Goal: Task Accomplishment & Management: Use online tool/utility

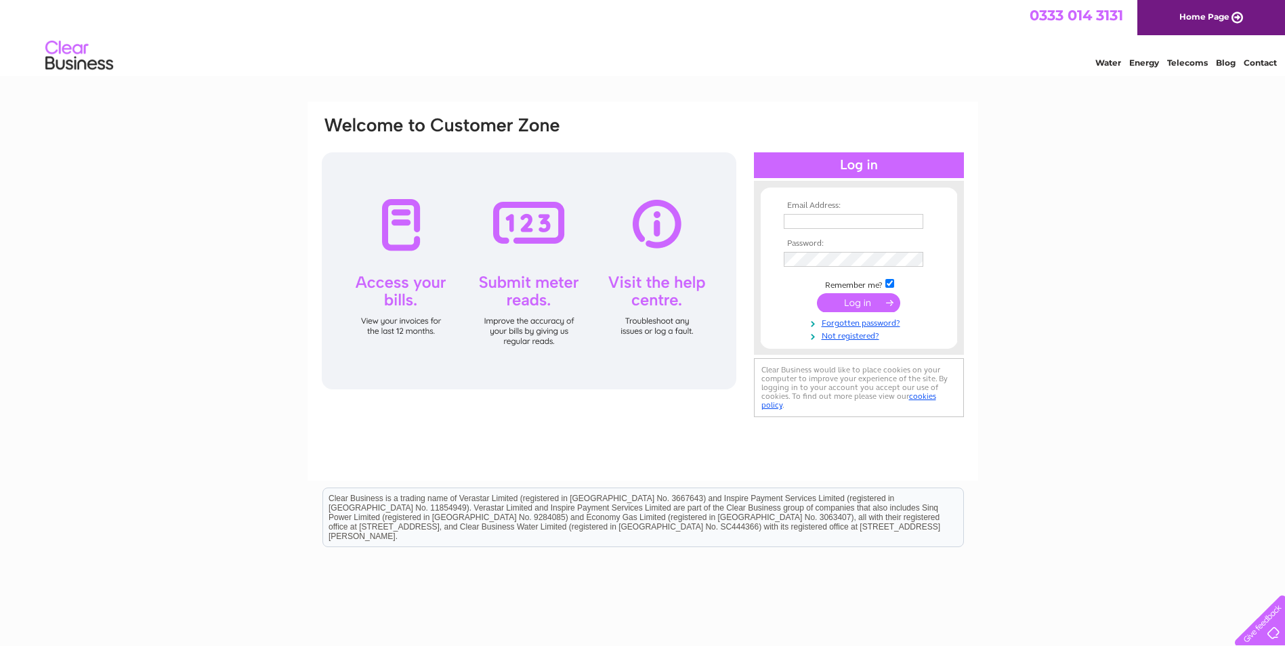
click at [800, 214] on input "text" at bounding box center [854, 221] width 140 height 15
type input "[EMAIL_ADDRESS][DOMAIN_NAME]"
click at [869, 304] on input "submit" at bounding box center [858, 302] width 83 height 19
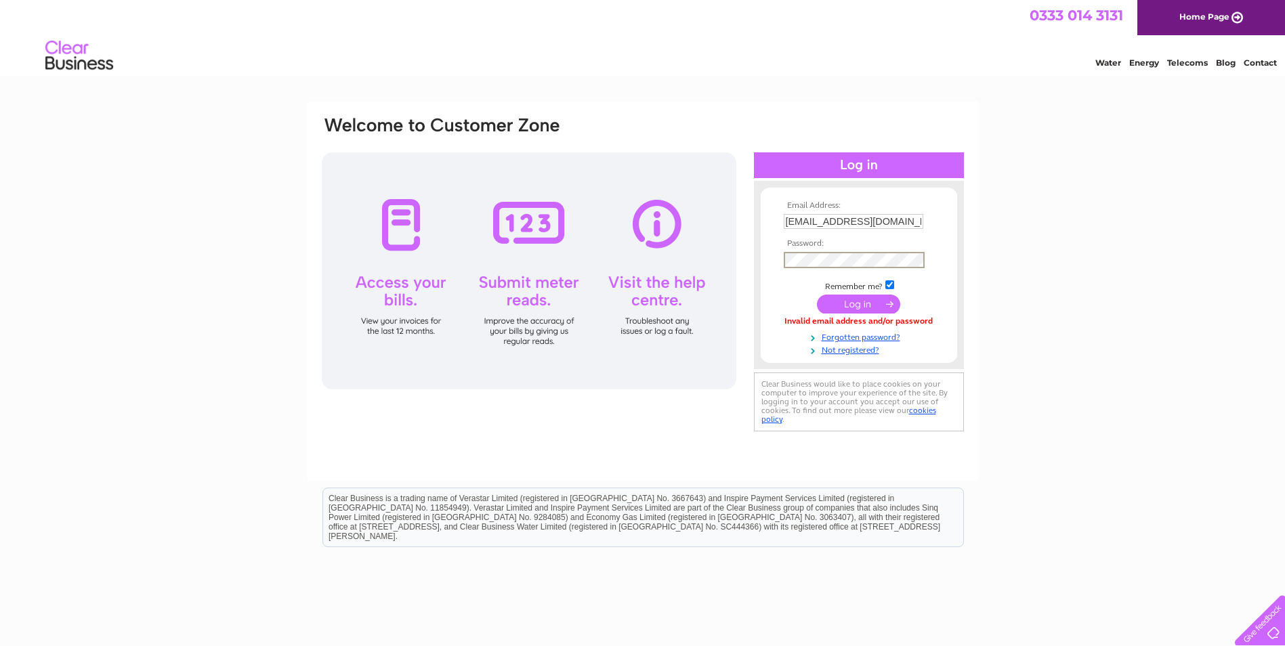
click at [817, 295] on input "submit" at bounding box center [858, 304] width 83 height 19
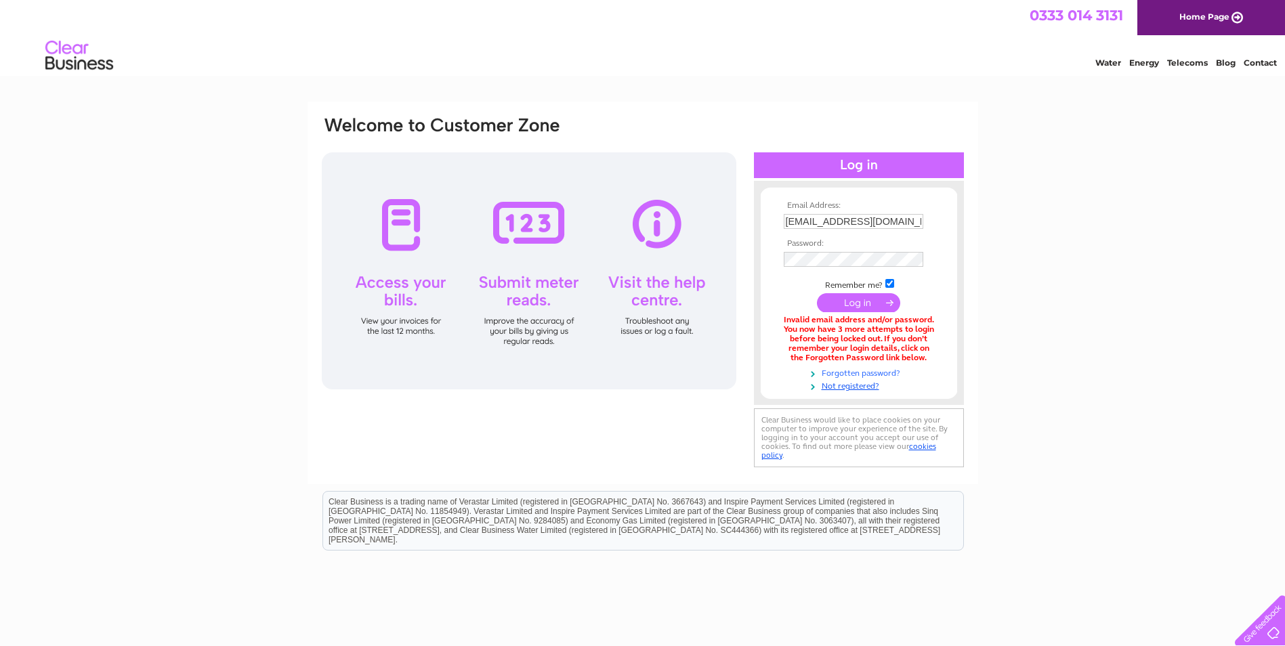
click at [894, 372] on link "Forgotten password?" at bounding box center [861, 372] width 154 height 13
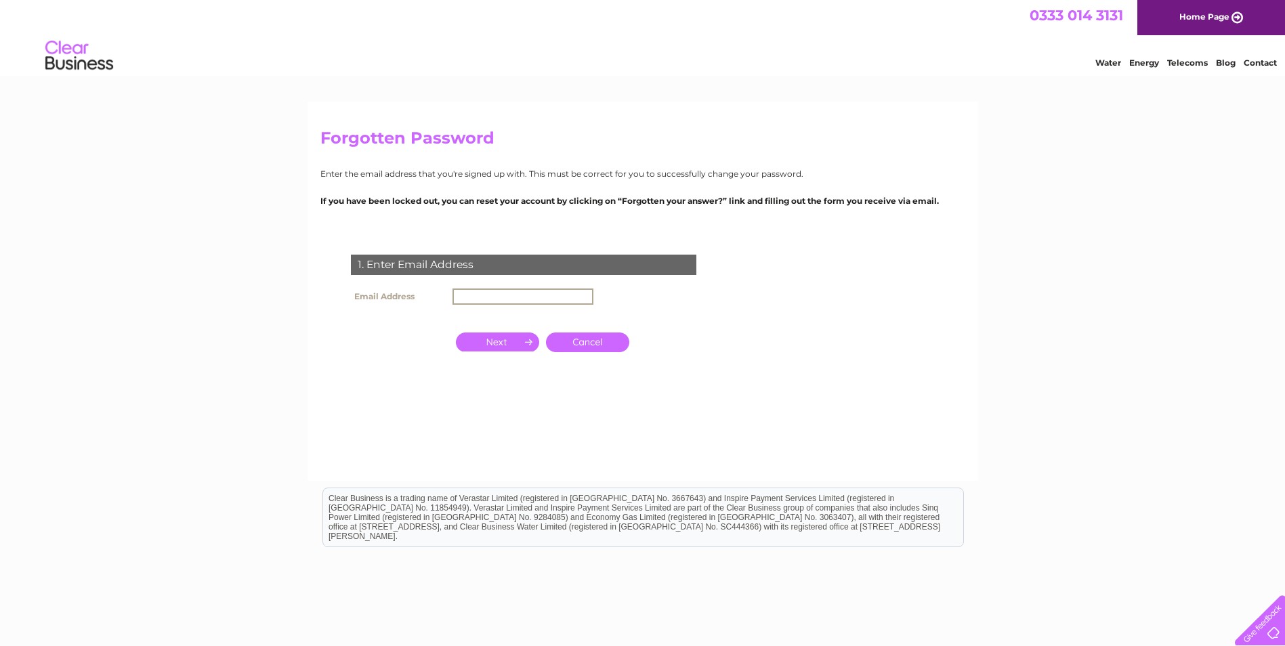
click at [529, 295] on input "text" at bounding box center [523, 297] width 141 height 16
type input "queensroadsheffield@unitedcarpets.net"
click at [509, 343] on input "button" at bounding box center [497, 342] width 83 height 19
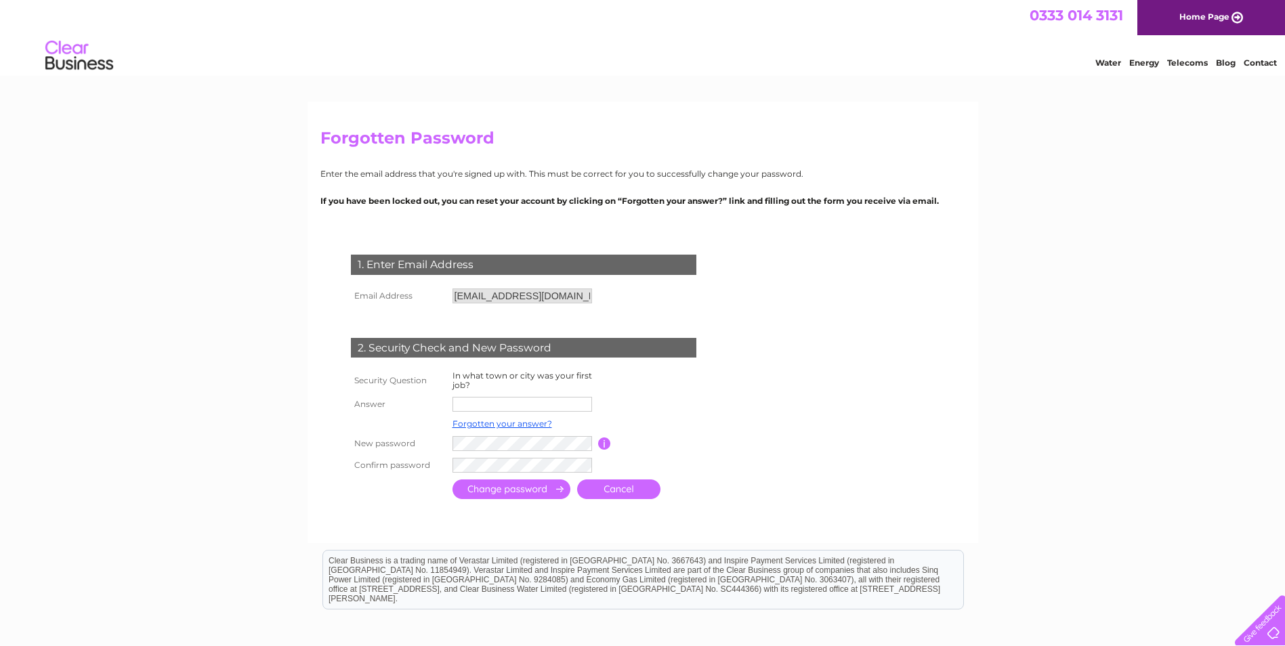
click at [480, 406] on input "text" at bounding box center [523, 404] width 140 height 15
type input "r"
type input "doncaster"
click at [529, 497] on input "submit" at bounding box center [512, 490] width 118 height 20
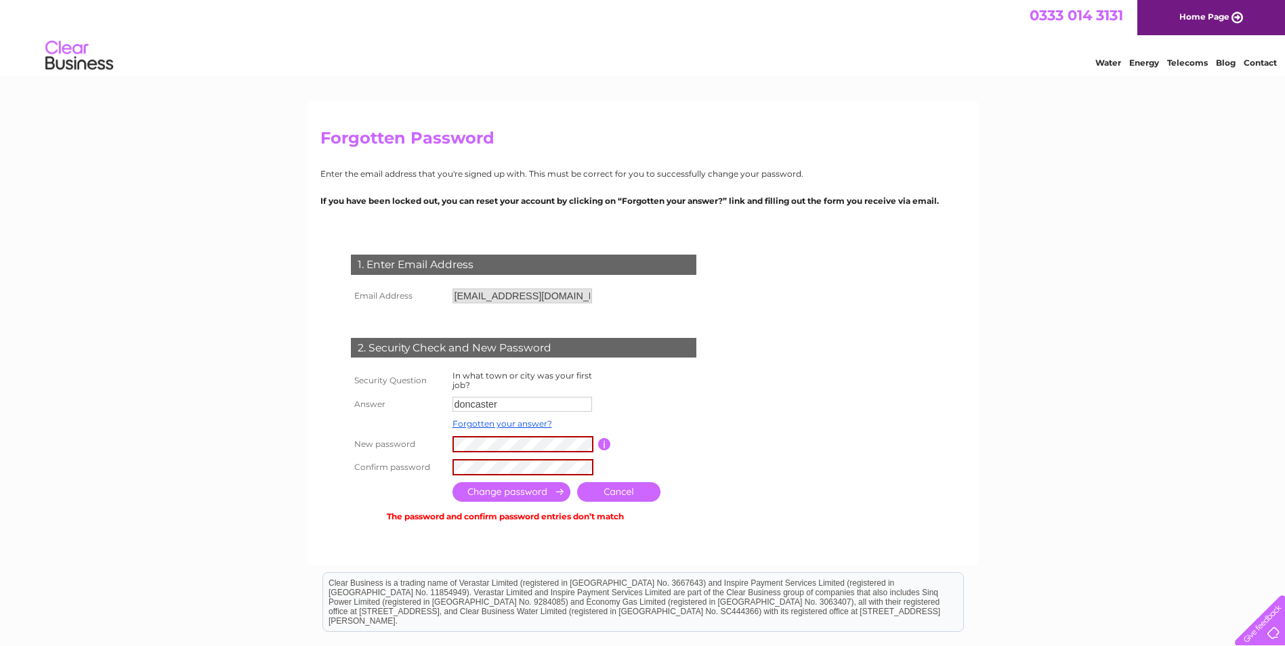
click at [603, 446] on input "button" at bounding box center [604, 444] width 13 height 12
click at [359, 440] on tr "New password Password must be at least 6 characters long" at bounding box center [540, 444] width 385 height 23
click at [323, 457] on div "1. Enter Email Address Email Address queensroadsheffield@unitedcarpets.net Canc…" at bounding box center [526, 383] width 412 height 284
click at [531, 493] on input "submit" at bounding box center [512, 492] width 118 height 20
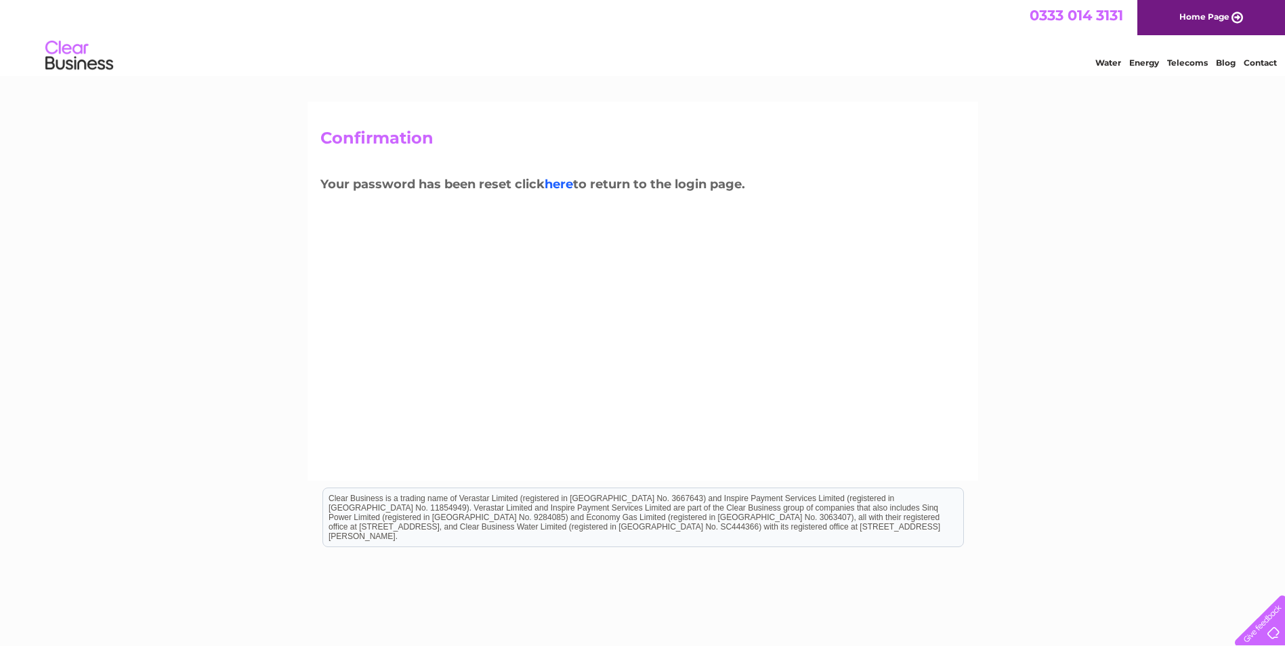
click at [564, 184] on link "here" at bounding box center [559, 184] width 28 height 15
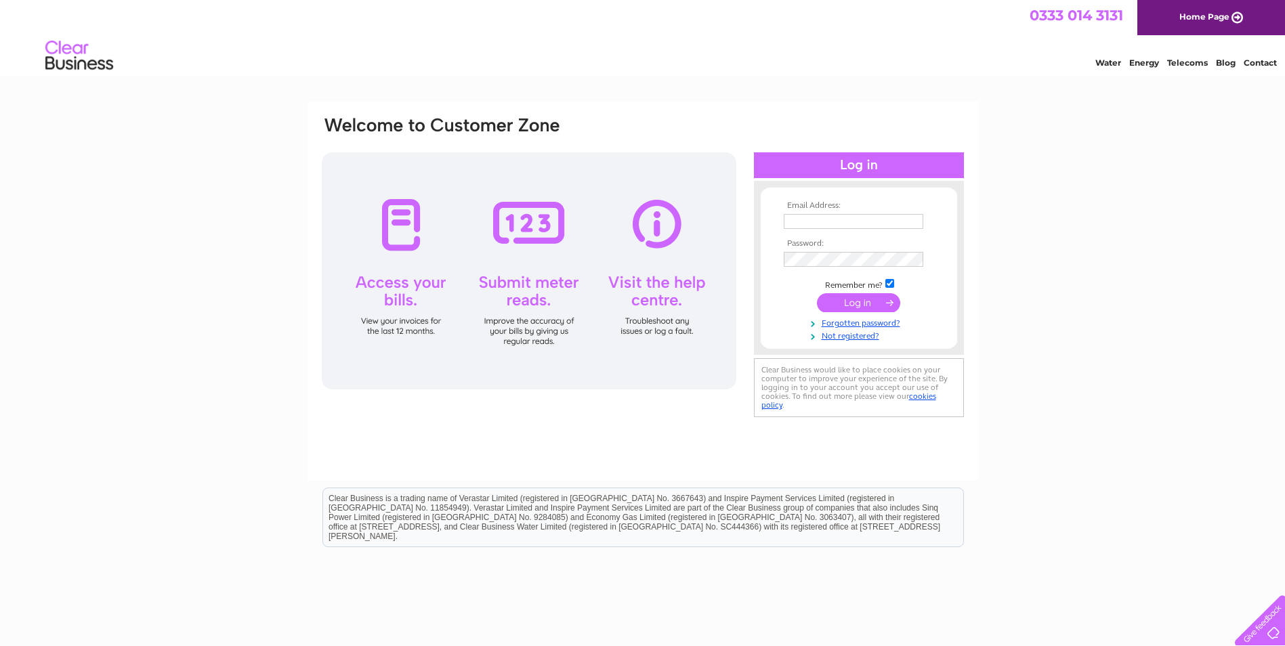
type input "queensroadsheffield@unitedcarpets.net"
click at [518, 231] on div "Email Address: queensroadsheffield@unitedcarpets.net Password: Forgotten passwo…" at bounding box center [642, 268] width 645 height 307
click at [817, 295] on input "submit" at bounding box center [858, 304] width 83 height 19
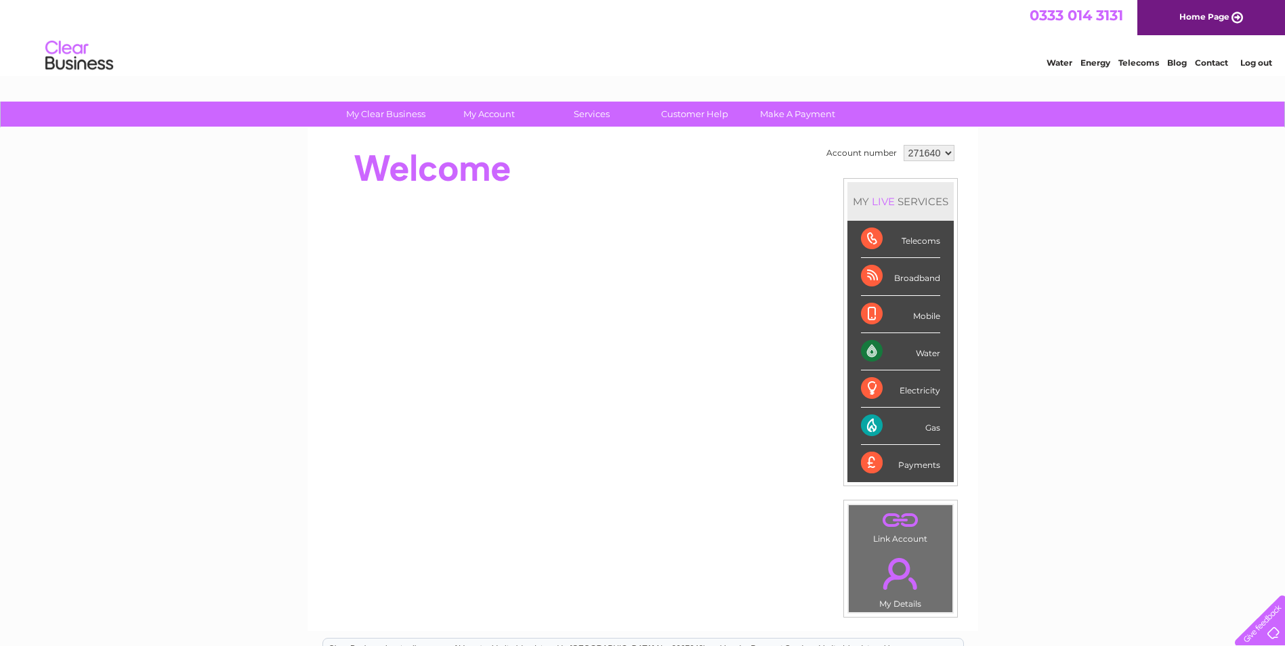
click at [1098, 62] on link "Energy" at bounding box center [1096, 63] width 30 height 10
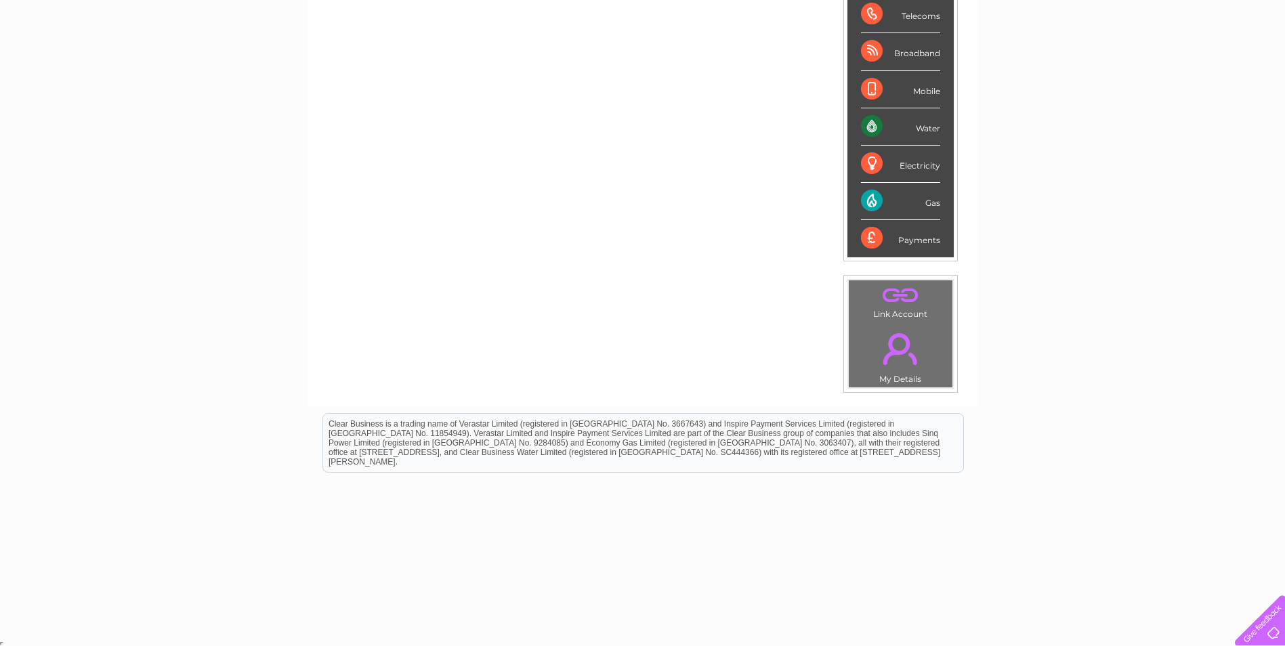
scroll to position [227, 0]
click at [900, 328] on link "." at bounding box center [900, 346] width 97 height 47
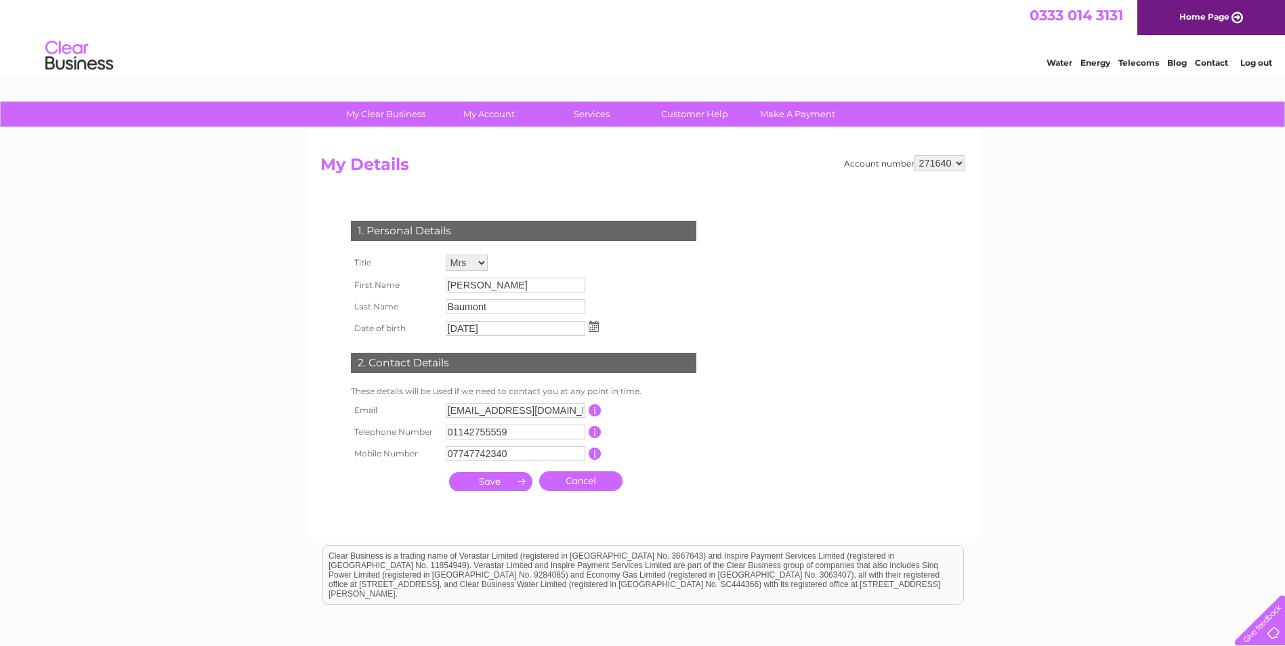
click at [575, 484] on link "Cancel" at bounding box center [580, 482] width 83 height 20
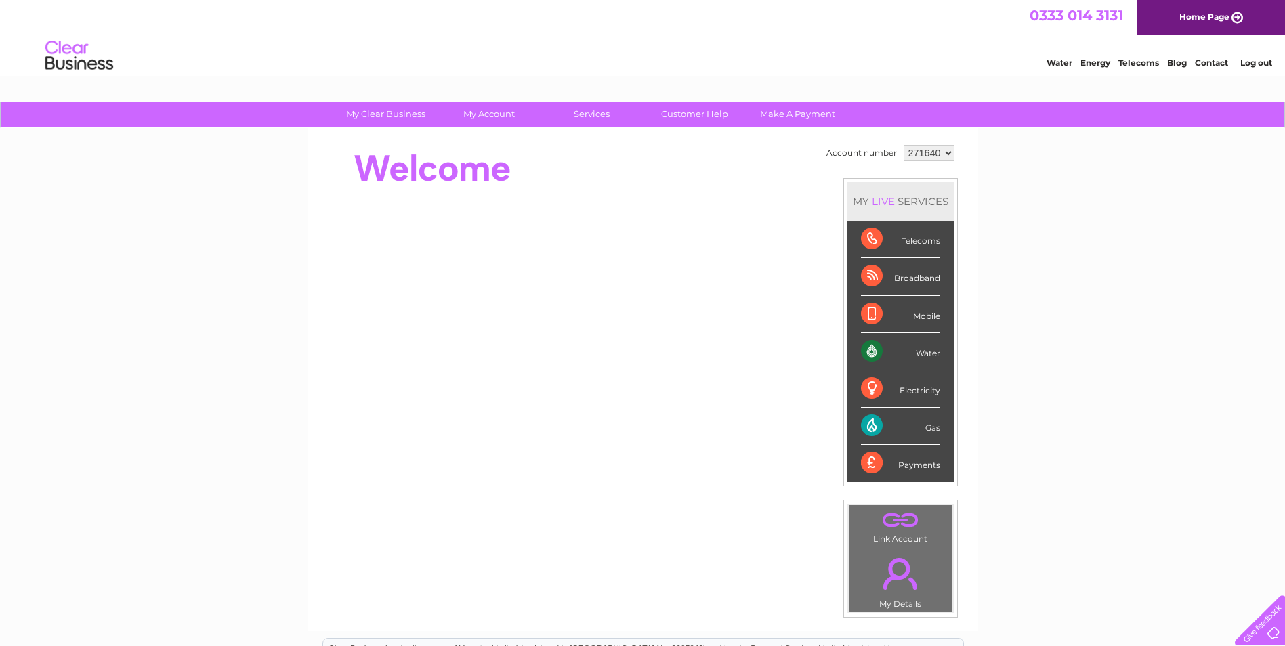
click at [885, 198] on div "LIVE" at bounding box center [883, 201] width 28 height 13
click at [785, 113] on link "Make A Payment" at bounding box center [798, 114] width 112 height 25
click at [867, 384] on div "Electricity" at bounding box center [900, 389] width 79 height 37
click at [864, 346] on div "Water" at bounding box center [900, 351] width 79 height 37
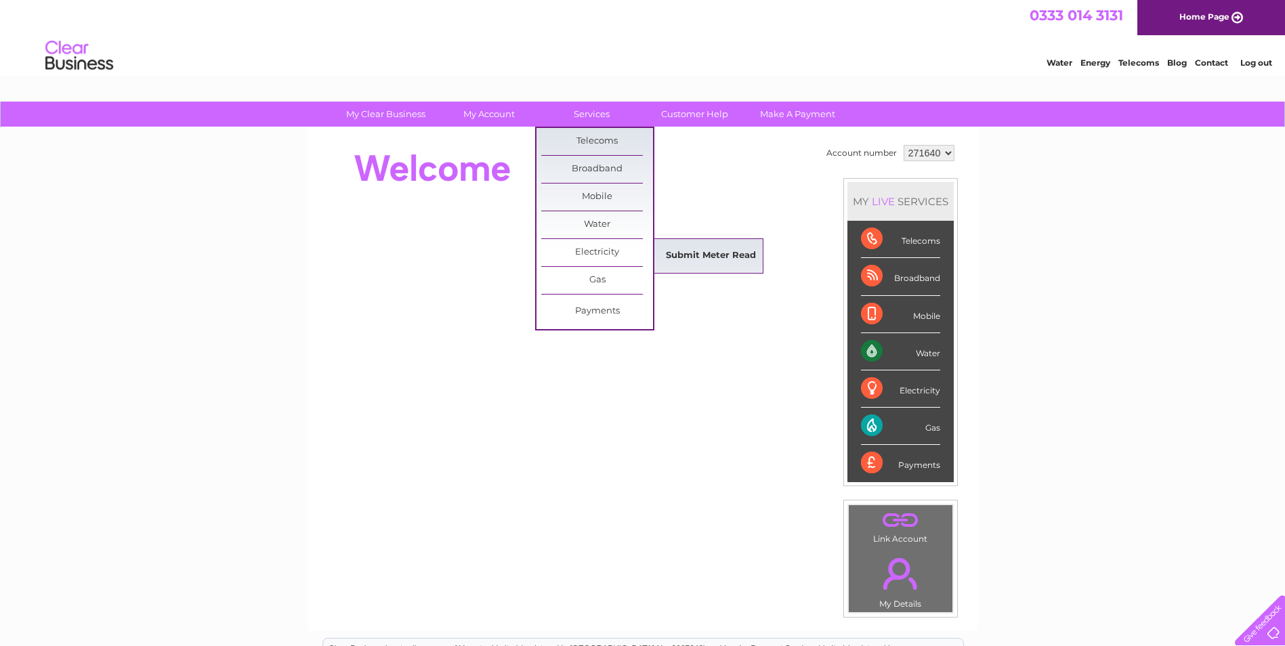
click at [682, 260] on link "Submit Meter Read" at bounding box center [711, 256] width 112 height 27
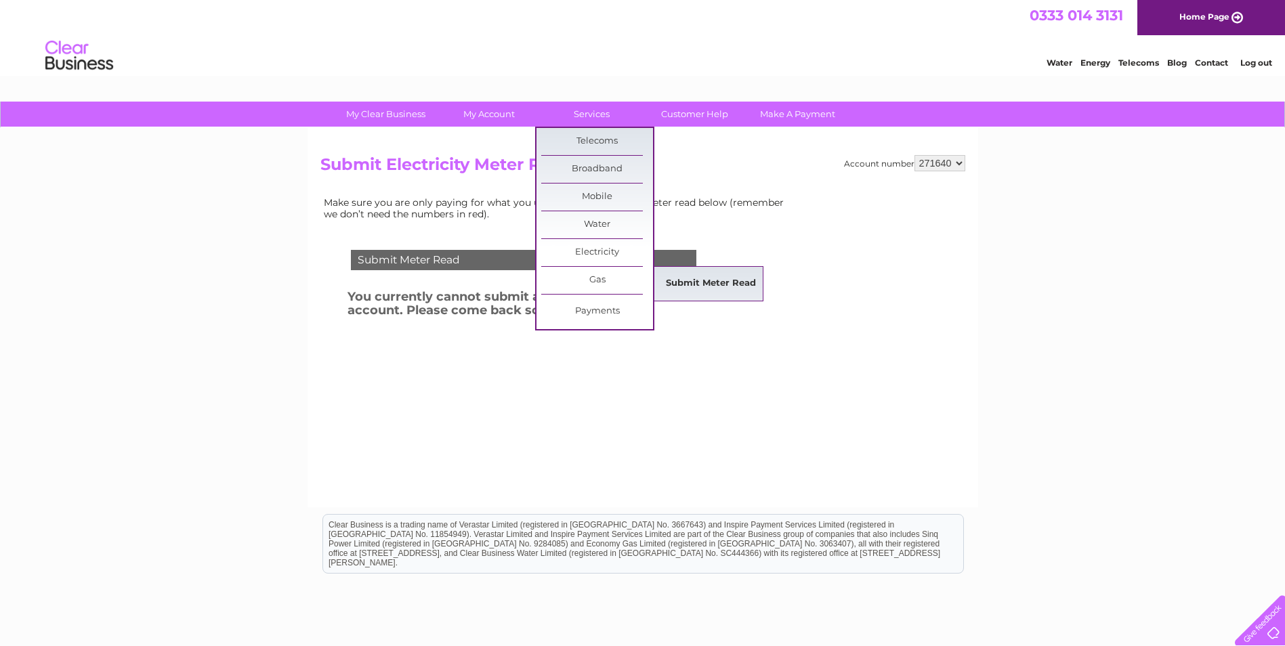
click at [695, 283] on link "Submit Meter Read" at bounding box center [711, 283] width 112 height 27
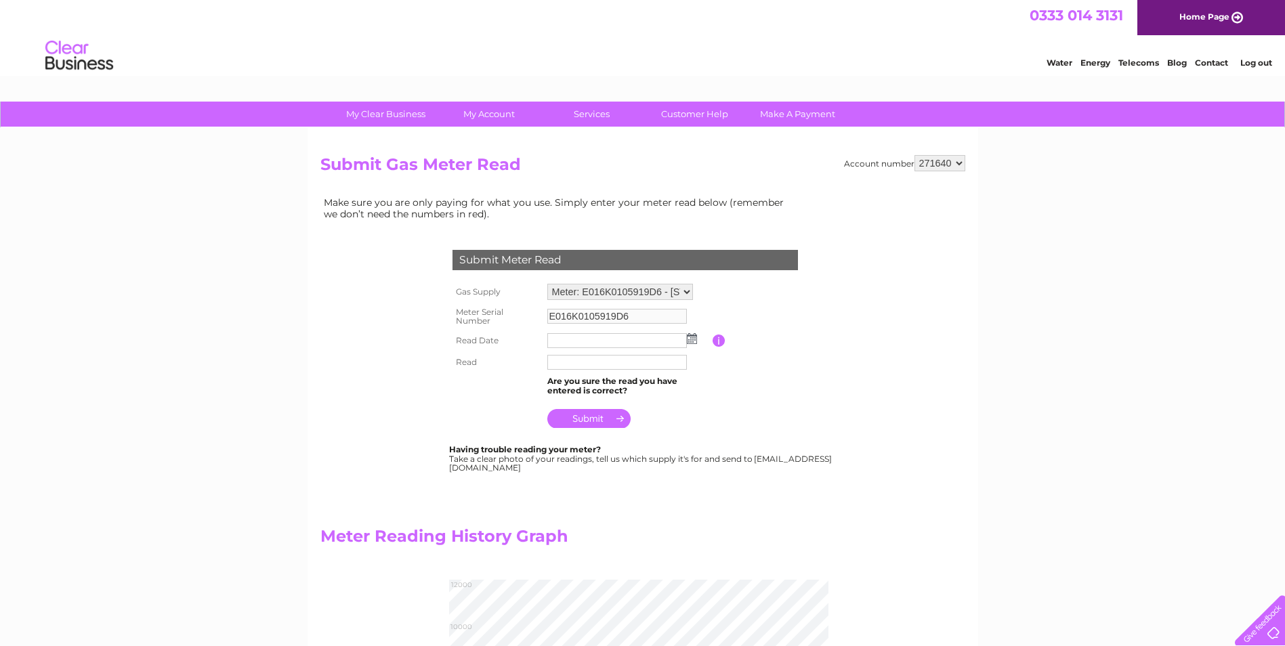
click at [655, 340] on input "text" at bounding box center [617, 340] width 140 height 15
click at [584, 369] on input "text" at bounding box center [617, 363] width 141 height 16
type input "011197"
click at [690, 341] on img at bounding box center [692, 338] width 10 height 11
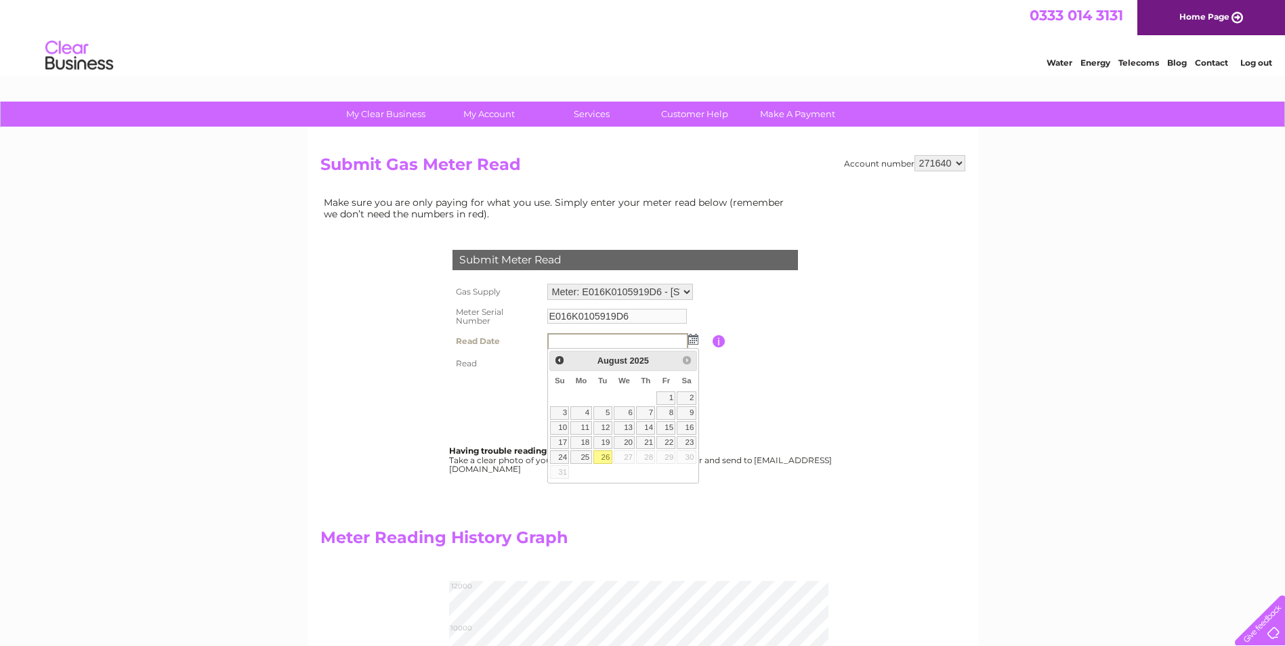
click at [605, 461] on link "26" at bounding box center [603, 458] width 19 height 14
type input "[DATE]"
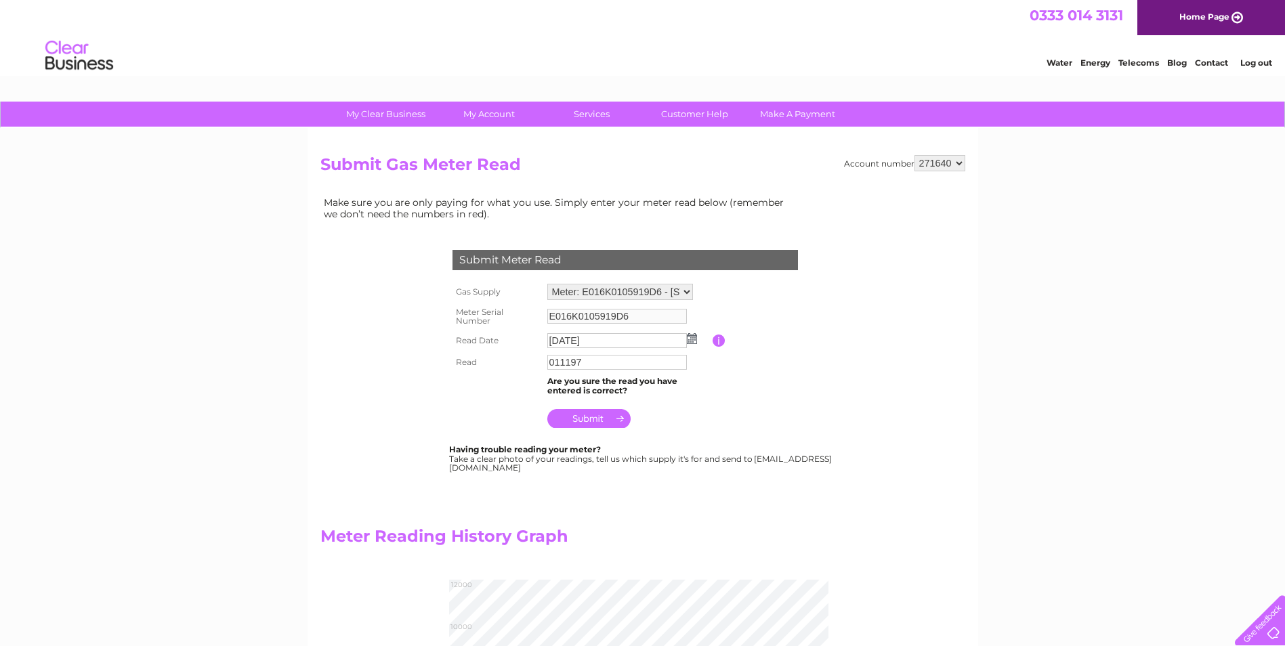
click at [594, 417] on input "submit" at bounding box center [588, 418] width 83 height 19
